Goal: Task Accomplishment & Management: Manage account settings

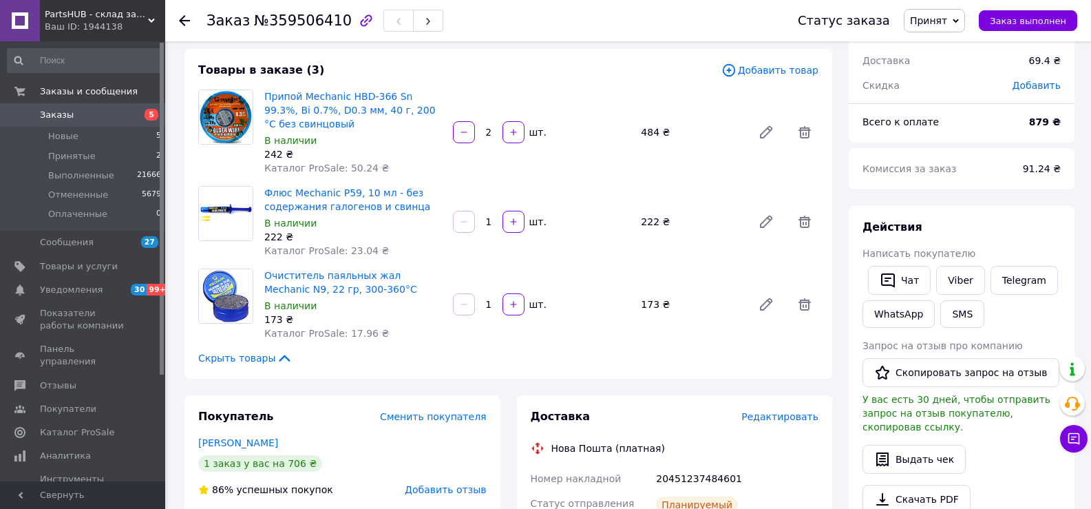
scroll to position [69, 0]
click at [312, 21] on span "№359506410" at bounding box center [303, 20] width 98 height 17
copy span "359506410"
click at [1041, 16] on span "Заказ выполнен" at bounding box center [1028, 21] width 76 height 10
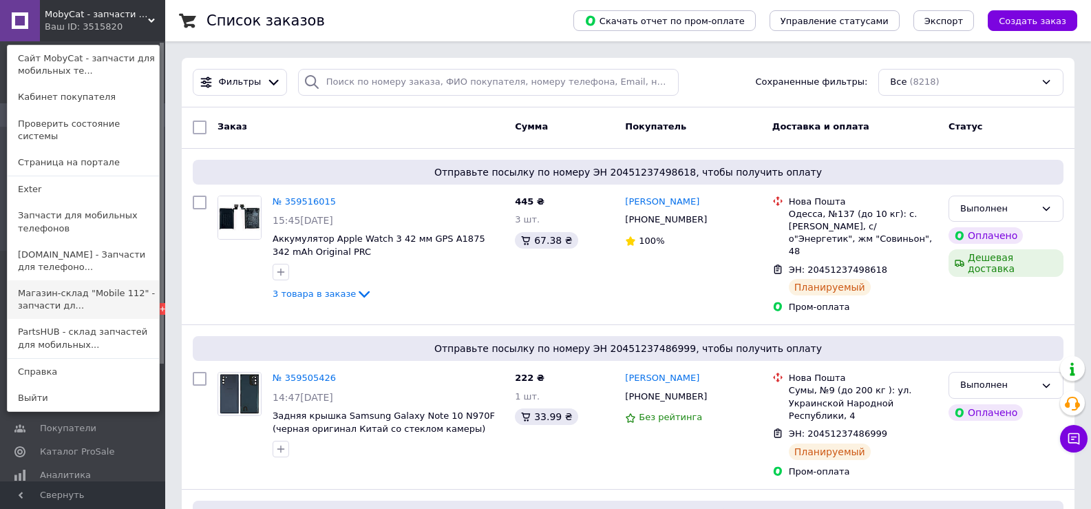
click at [59, 283] on link "Магазин-склад "Mobile 112" - запчасти дл..." at bounding box center [83, 299] width 151 height 39
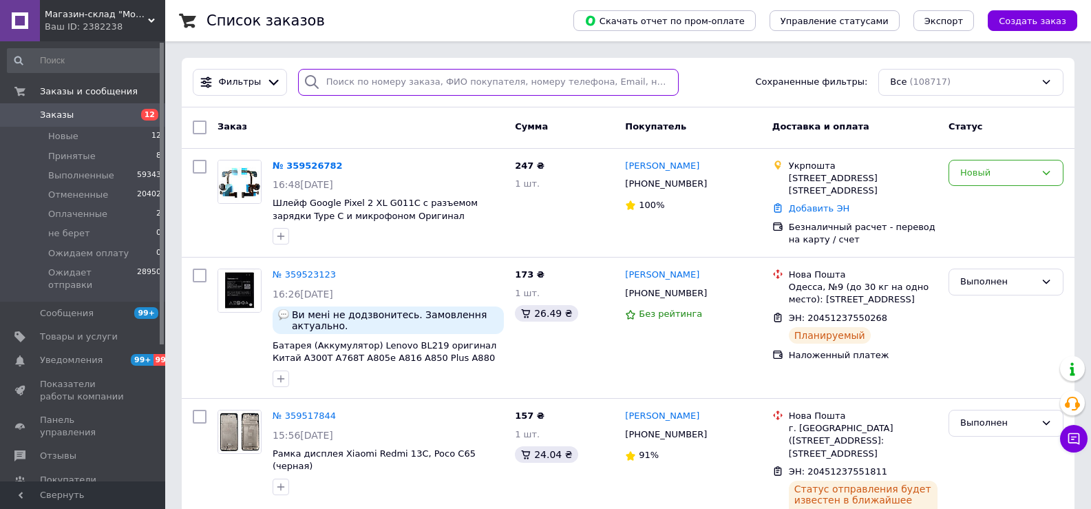
click at [364, 84] on input "search" at bounding box center [488, 82] width 381 height 27
click at [305, 165] on link "№ 359526782" at bounding box center [308, 165] width 70 height 10
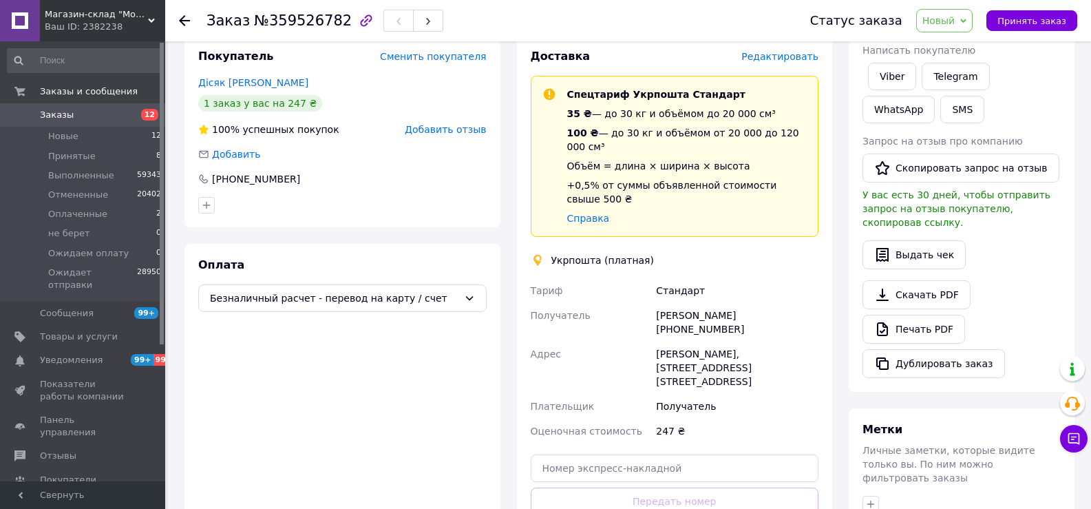
scroll to position [224, 0]
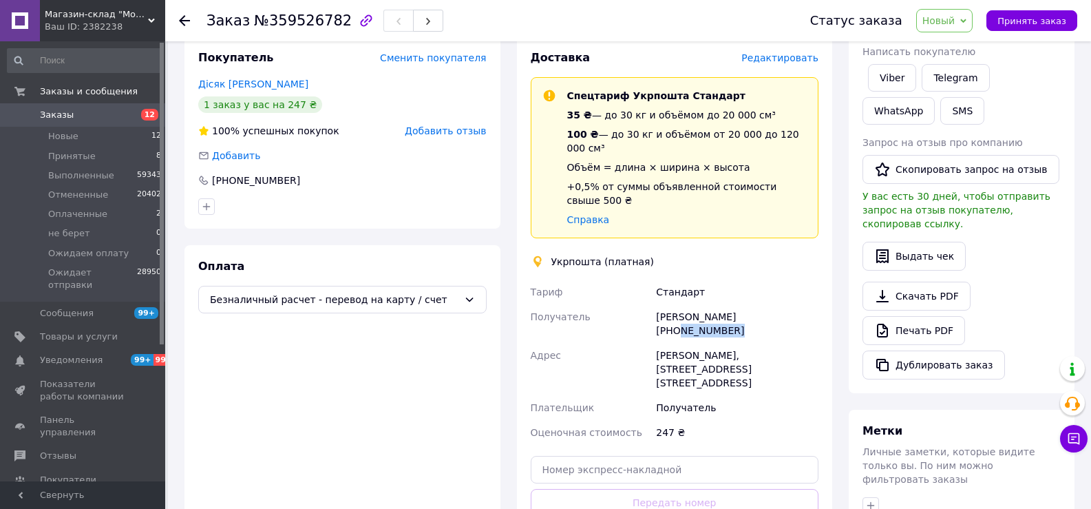
drag, startPoint x: 743, startPoint y: 291, endPoint x: 797, endPoint y: 296, distance: 53.9
click at [797, 304] on div "Валентин Дісяк +380664356826" at bounding box center [737, 323] width 168 height 39
copy div "0664356826"
click at [1043, 22] on span "Принять заказ" at bounding box center [1031, 21] width 69 height 10
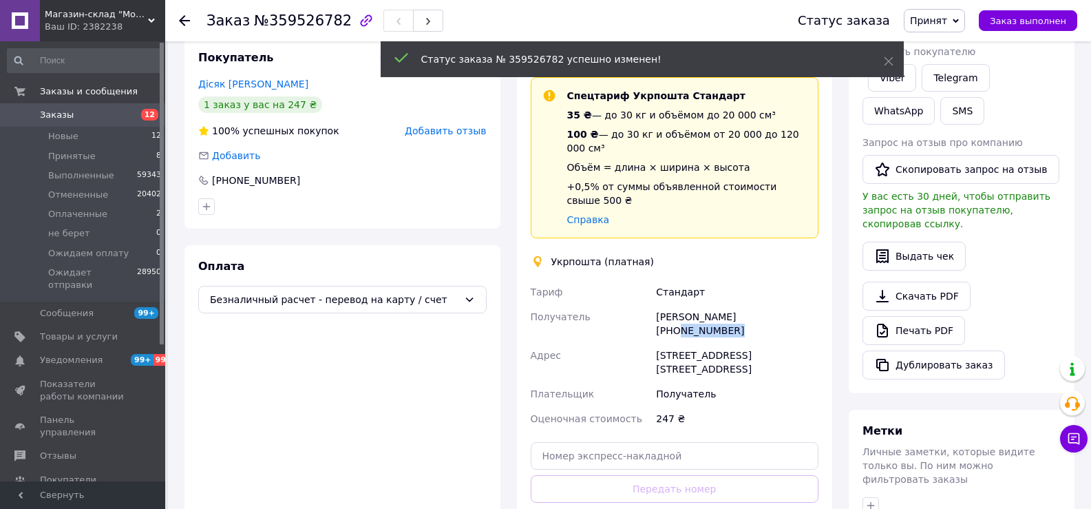
click at [67, 113] on span "Заказы" at bounding box center [57, 115] width 34 height 12
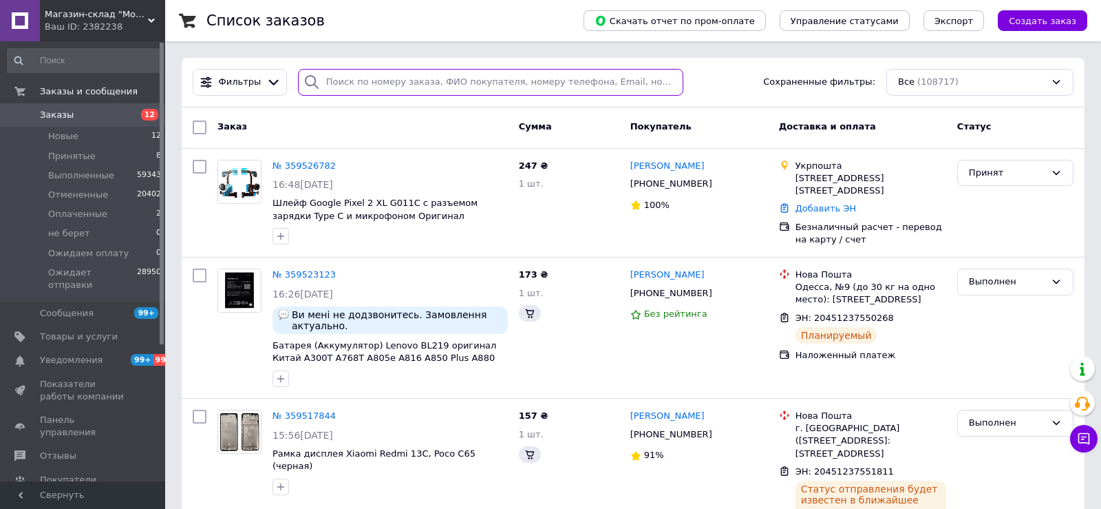
click at [538, 85] on input "search" at bounding box center [490, 82] width 385 height 27
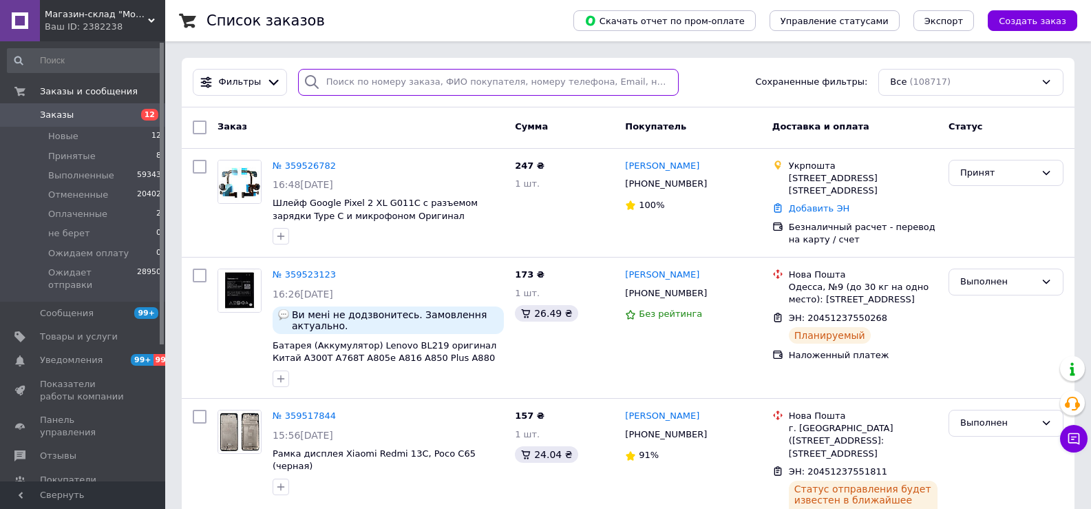
paste input "359395382UA"
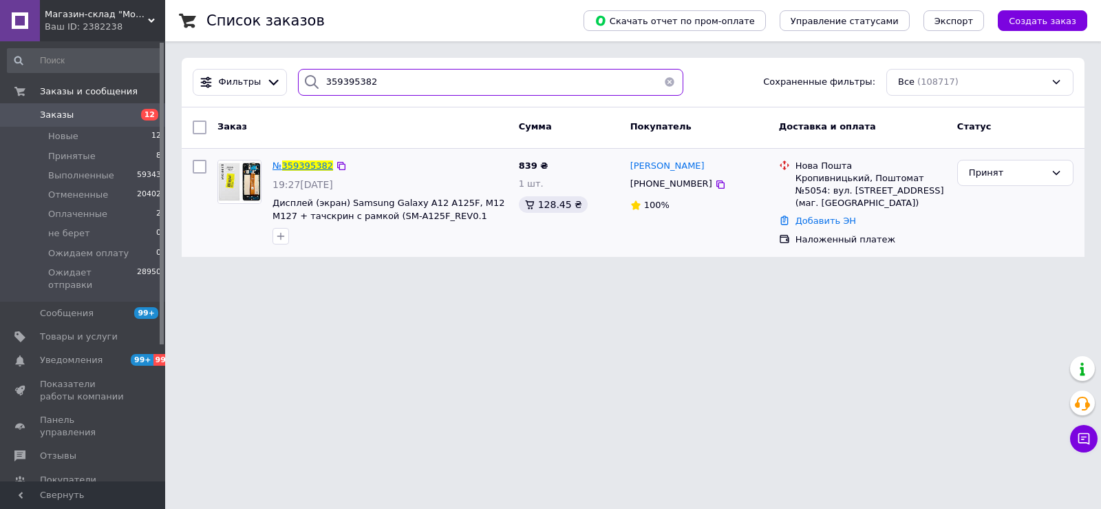
type input "359395382"
click at [311, 160] on span "№ 359395382" at bounding box center [303, 165] width 61 height 10
